Goal: Complete application form: Complete application form

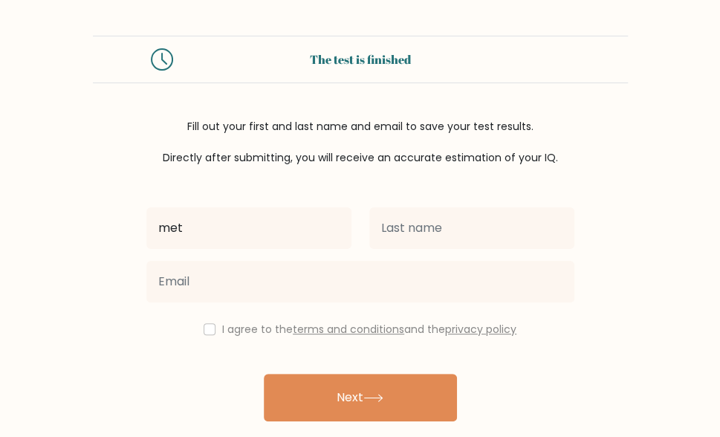
type input "metu"
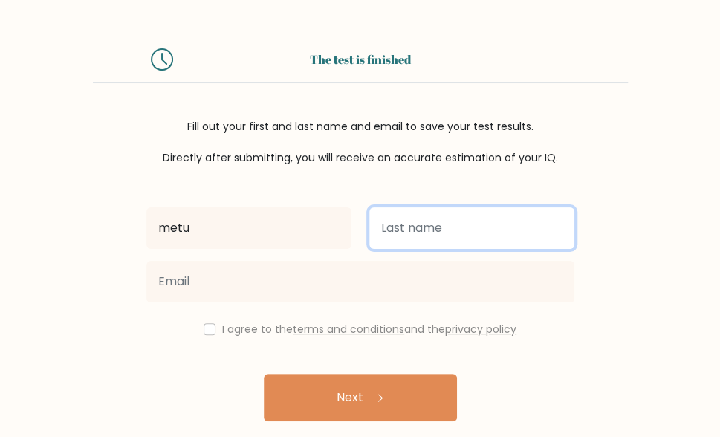
type input "chidozie"
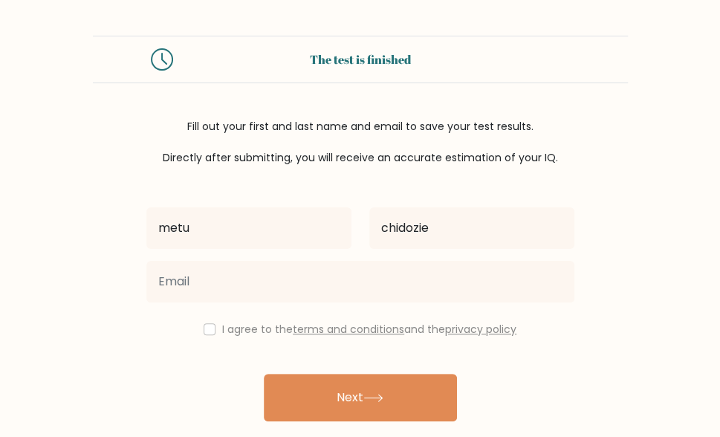
type input "[EMAIL_ADDRESS][DOMAIN_NAME]"
click at [226, 328] on label "I agree to the terms and conditions and the privacy policy" at bounding box center [369, 329] width 294 height 15
click at [207, 328] on input "checkbox" at bounding box center [210, 329] width 12 height 12
checkbox input "true"
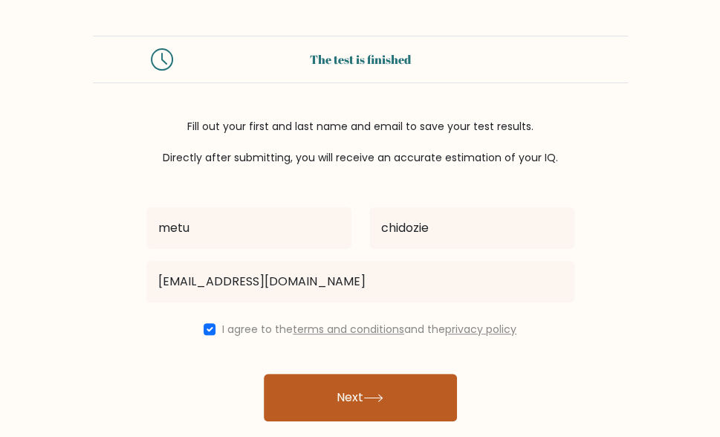
click at [335, 404] on button "Next" at bounding box center [360, 398] width 193 height 48
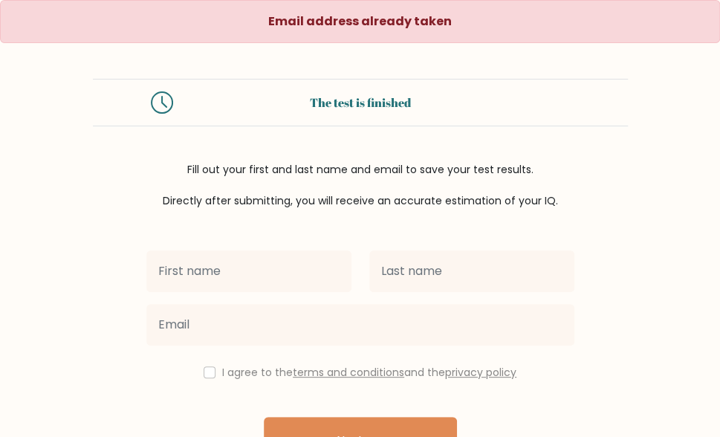
click at [265, 285] on input "text" at bounding box center [248, 272] width 205 height 42
type input "metu"
type input "chidozie"
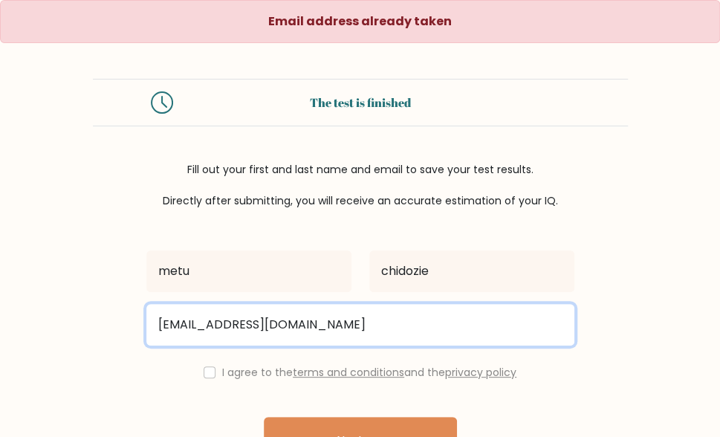
click at [382, 324] on input "[EMAIL_ADDRESS][DOMAIN_NAME]" at bounding box center [360, 325] width 428 height 42
click at [268, 326] on input "doctor" at bounding box center [360, 325] width 428 height 42
type input "doctorleinad@gmail.com"
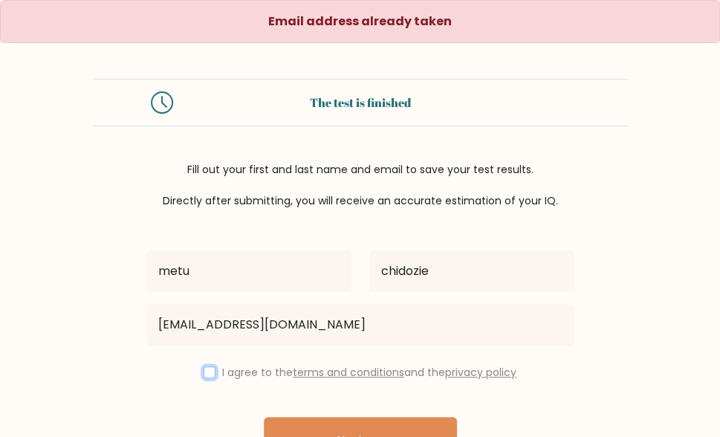
click at [204, 368] on input "checkbox" at bounding box center [210, 372] width 12 height 12
checkbox input "true"
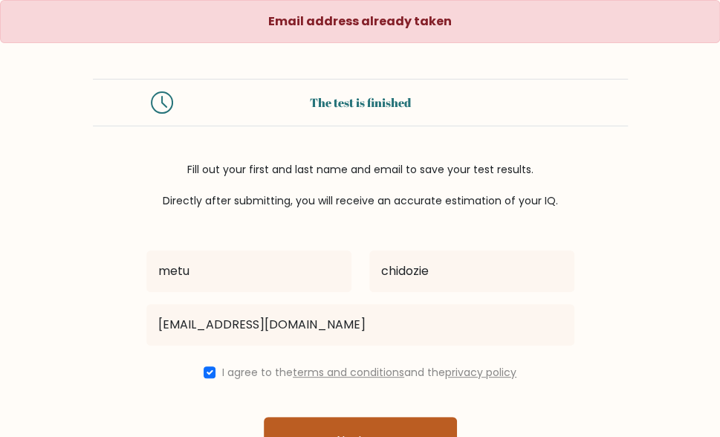
click at [323, 427] on button "Next" at bounding box center [360, 441] width 193 height 48
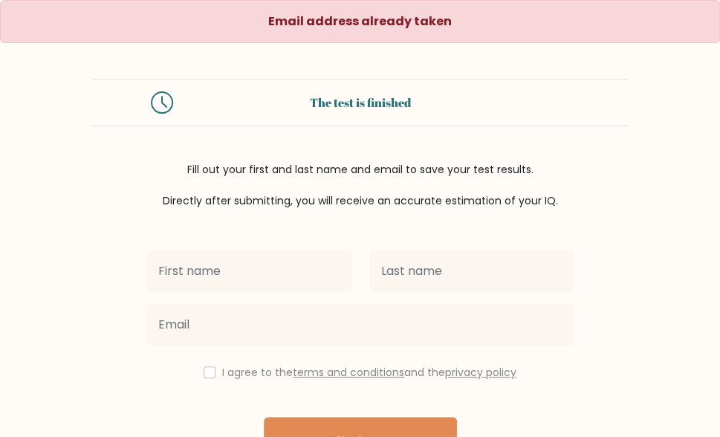
click at [268, 267] on input "text" at bounding box center [248, 272] width 205 height 42
type input "metu"
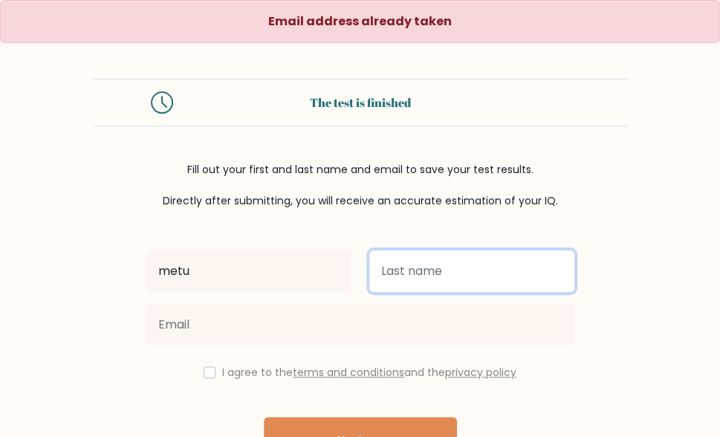
type input "chidozie"
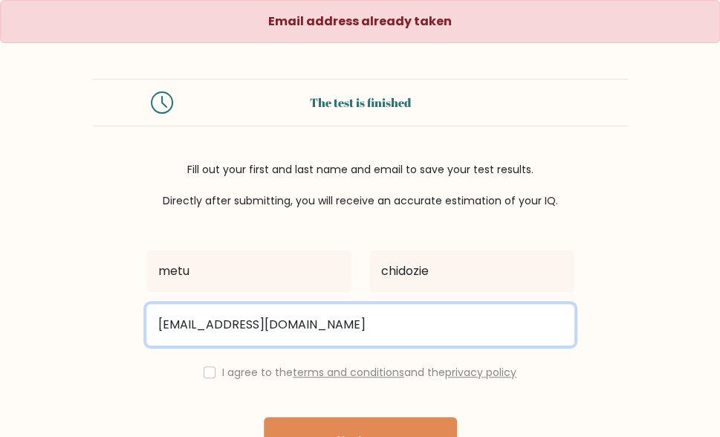
click at [396, 329] on input "[EMAIL_ADDRESS][DOMAIN_NAME]" at bounding box center [360, 325] width 428 height 42
type input "d"
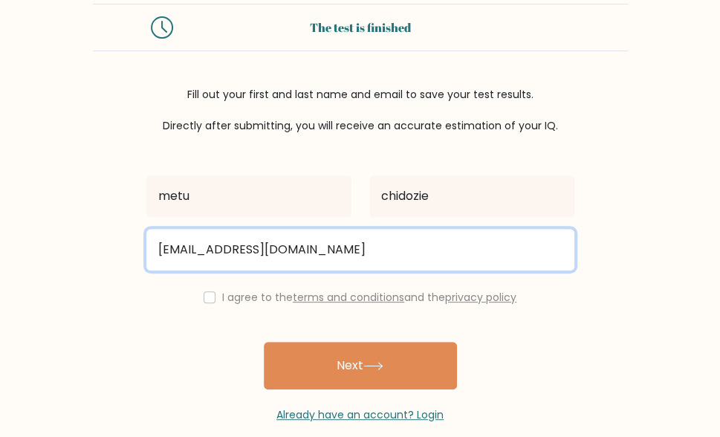
scroll to position [76, 0]
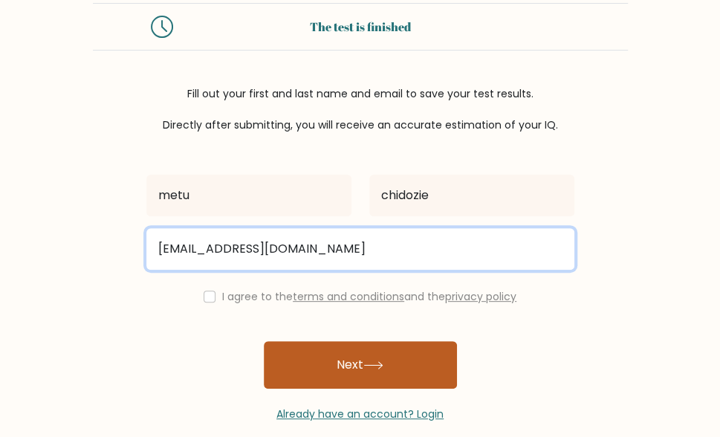
type input "metudanieldozie@gmail.com"
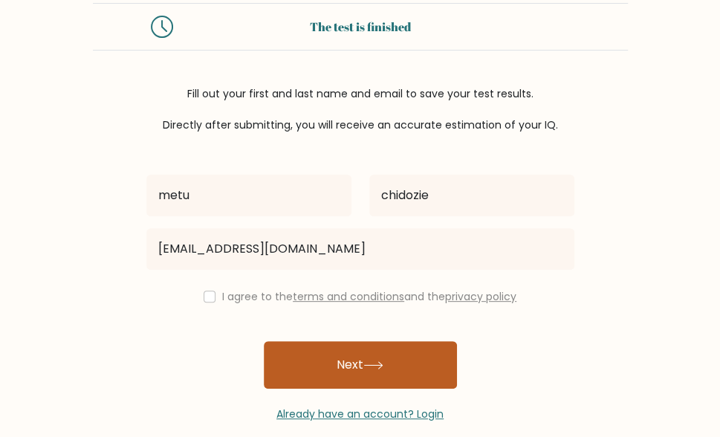
click at [395, 369] on button "Next" at bounding box center [360, 365] width 193 height 48
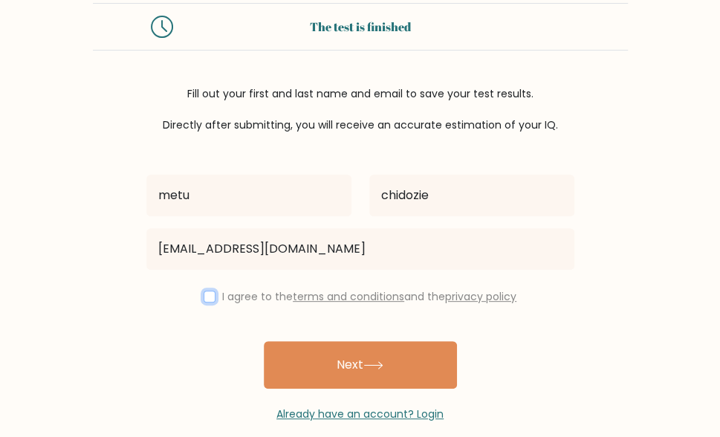
click at [207, 296] on input "checkbox" at bounding box center [210, 297] width 12 height 12
checkbox input "true"
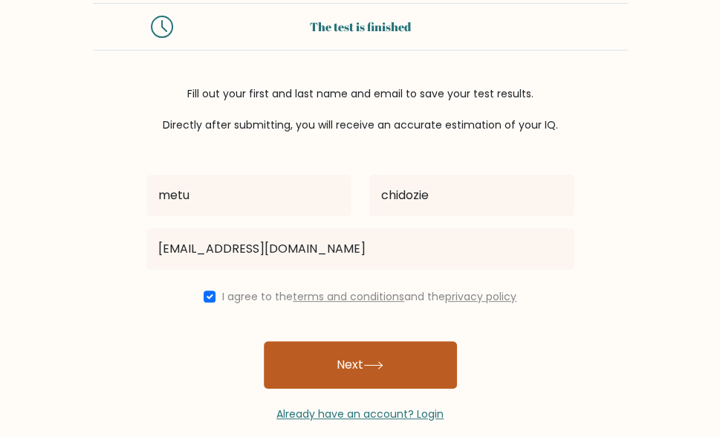
click at [326, 359] on button "Next" at bounding box center [360, 365] width 193 height 48
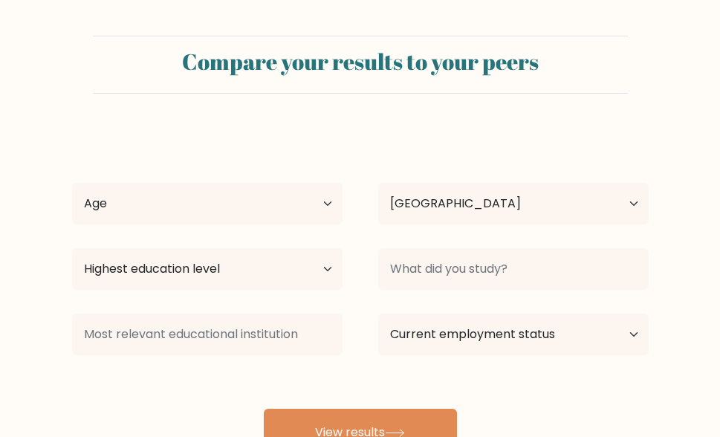
select select "NG"
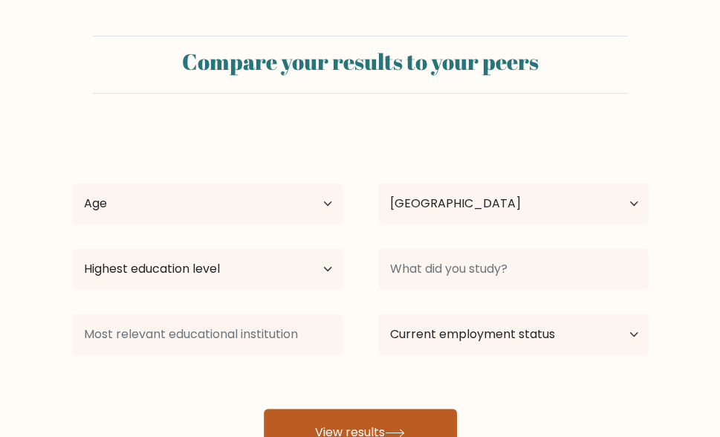
click at [404, 429] on icon at bounding box center [395, 433] width 20 height 8
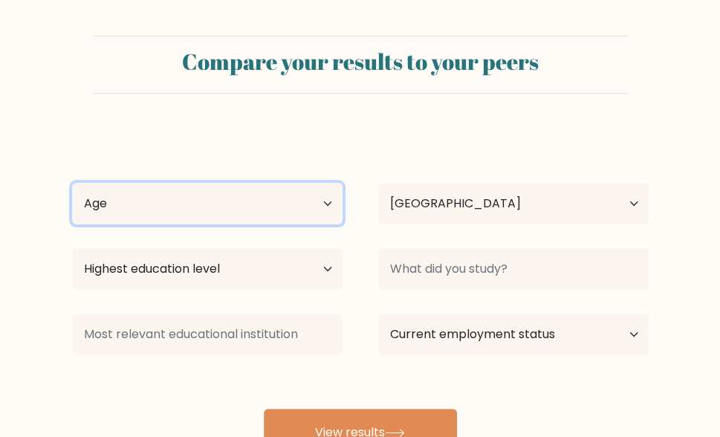
click at [193, 190] on select "Age Under 18 years old 18-24 years old 25-34 years old 35-44 years old 45-54 ye…" at bounding box center [207, 204] width 271 height 42
select select "18_24"
click at [72, 183] on select "Age Under 18 years old 18-24 years old 25-34 years old 35-44 years old 45-54 ye…" at bounding box center [207, 204] width 271 height 42
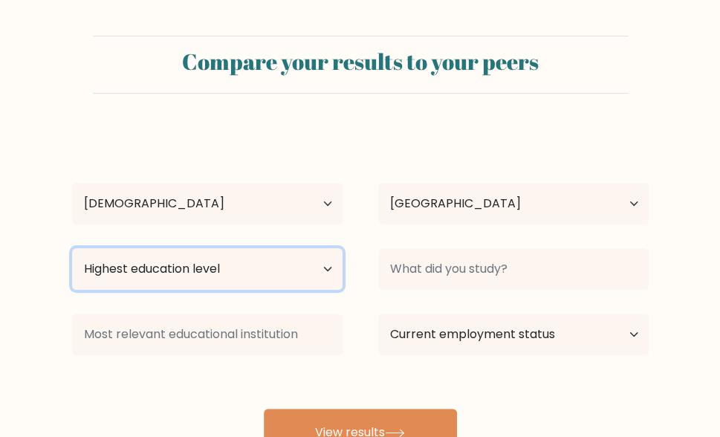
click at [201, 272] on select "Highest education level No schooling Primary Lower Secondary Upper Secondary Oc…" at bounding box center [207, 269] width 271 height 42
select select "bachelors_degree"
click at [72, 248] on select "Highest education level No schooling Primary Lower Secondary Upper Secondary Oc…" at bounding box center [207, 269] width 271 height 42
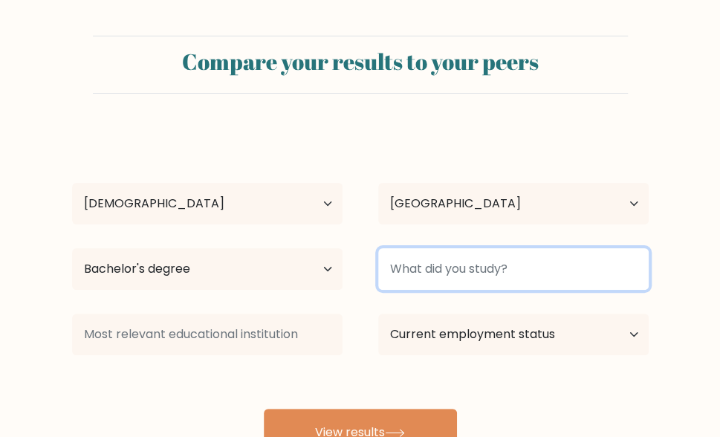
click at [443, 267] on input at bounding box center [513, 269] width 271 height 42
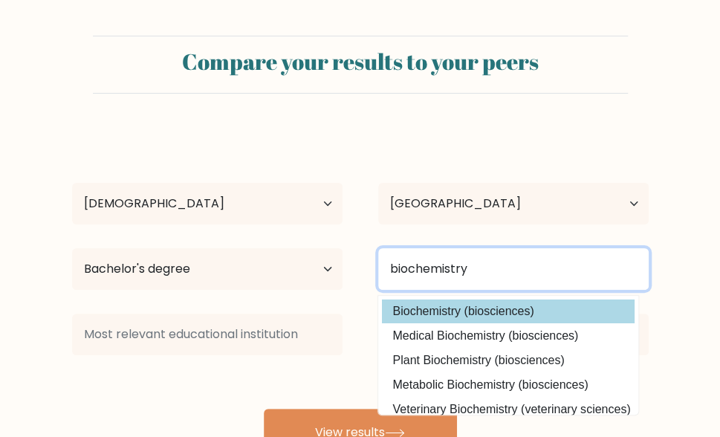
type input "biochemistry"
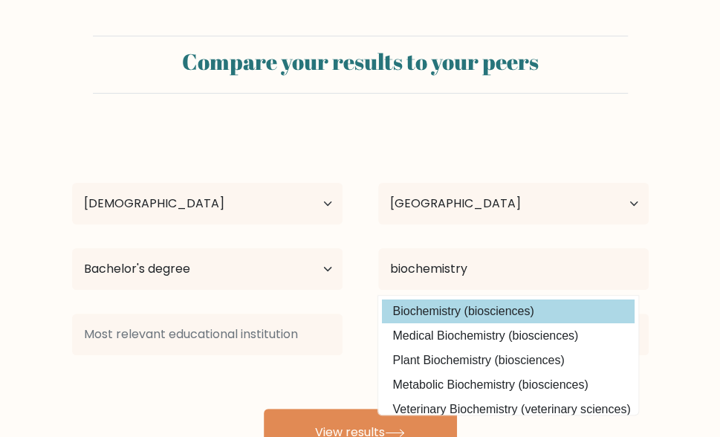
click at [459, 319] on div "metu chidozie Age Under 18 years old 18-24 years old 25-34 years old 35-44 year…" at bounding box center [360, 292] width 595 height 327
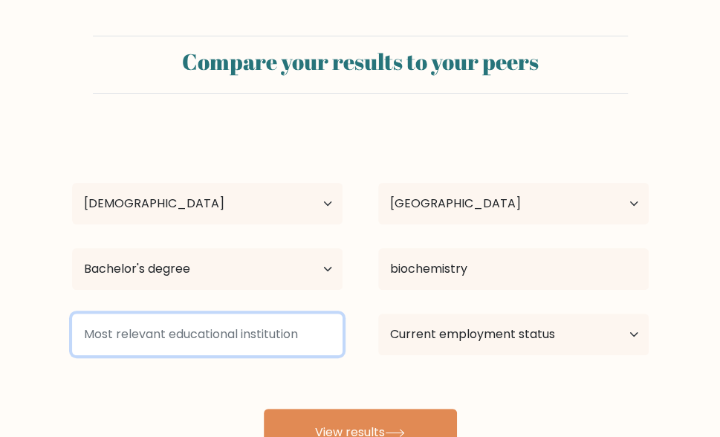
click at [239, 333] on input at bounding box center [207, 335] width 271 height 42
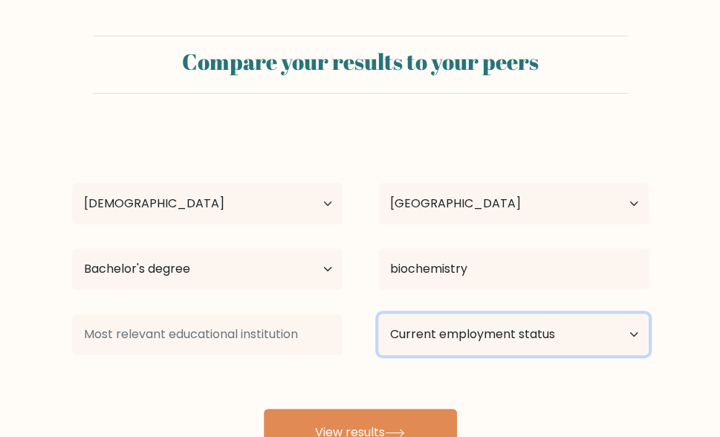
click at [454, 328] on select "Current employment status Employed Student Retired Other / prefer not to answer" at bounding box center [513, 335] width 271 height 42
select select "other"
click at [378, 314] on select "Current employment status Employed Student Retired Other / prefer not to answer" at bounding box center [513, 335] width 271 height 42
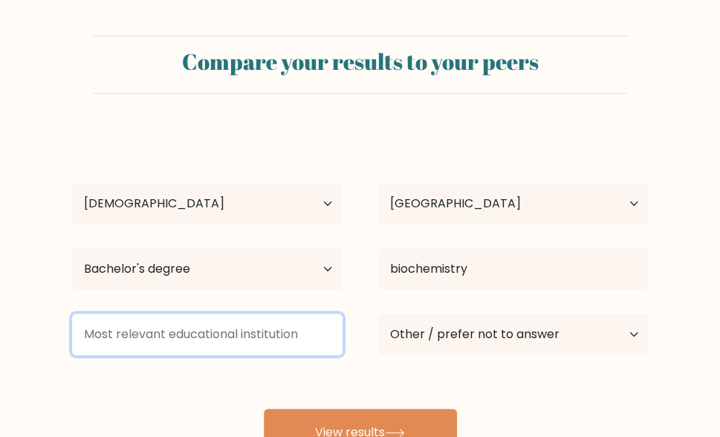
click at [259, 329] on input at bounding box center [207, 335] width 271 height 42
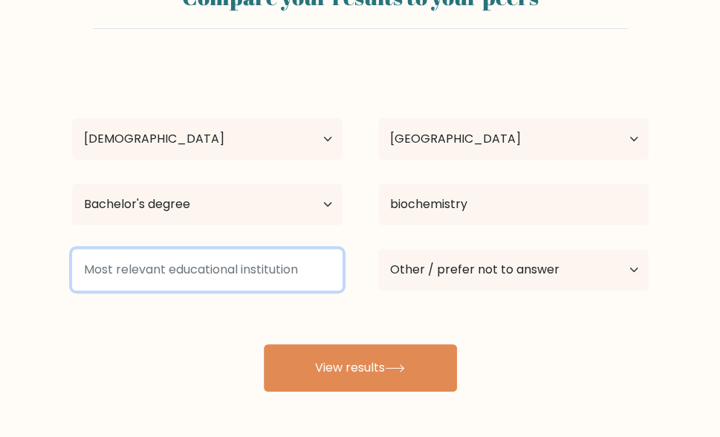
scroll to position [65, 0]
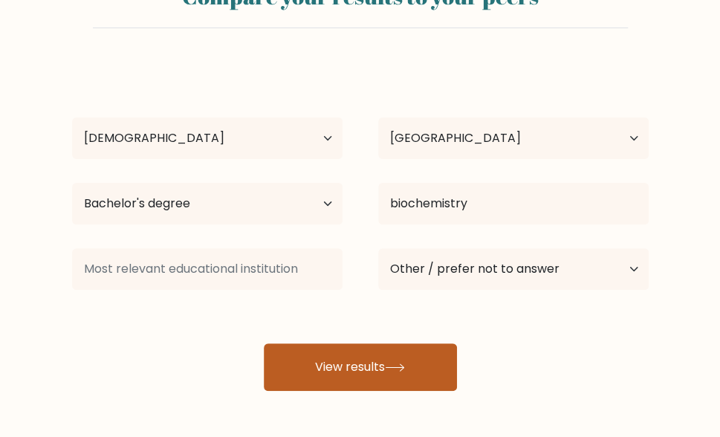
click at [330, 353] on button "View results" at bounding box center [360, 367] width 193 height 48
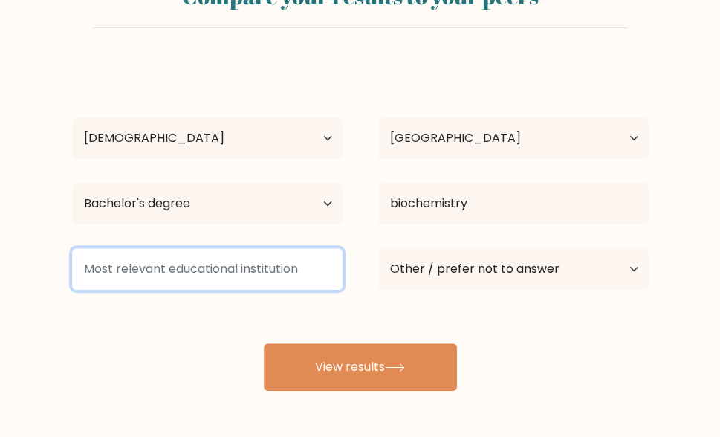
click at [259, 268] on input at bounding box center [207, 269] width 271 height 42
type input "d"
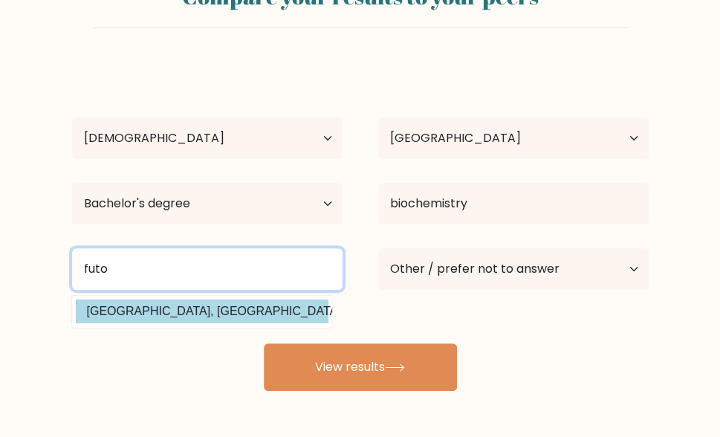
type input "futo"
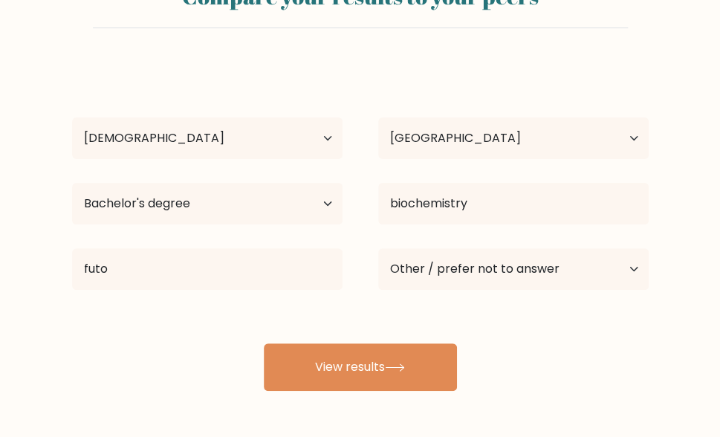
click at [222, 300] on div "metu chidozie Age Under 18 years old 18-24 years old 25-34 years old 35-44 year…" at bounding box center [360, 227] width 595 height 327
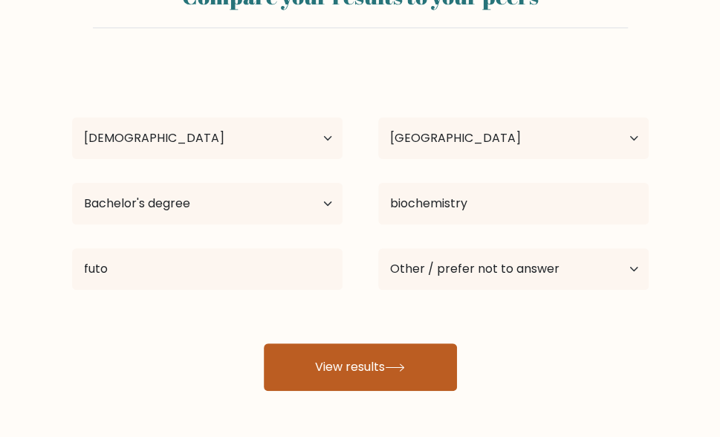
click at [338, 361] on button "View results" at bounding box center [360, 367] width 193 height 48
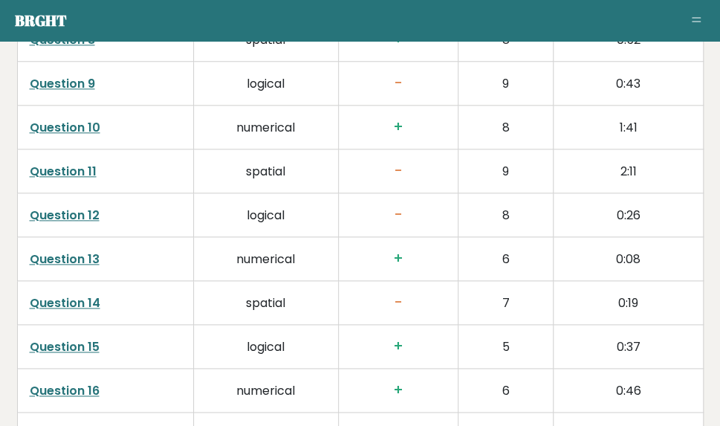
scroll to position [2748, 0]
